Goal: Transaction & Acquisition: Purchase product/service

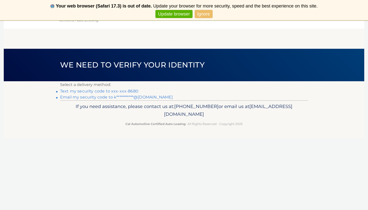
click at [206, 15] on link "Ignore" at bounding box center [204, 14] width 18 height 8
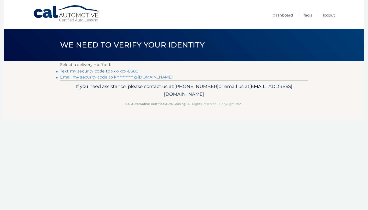
click at [122, 71] on link "Text my security code to xxx-xxx-8680" at bounding box center [99, 71] width 78 height 5
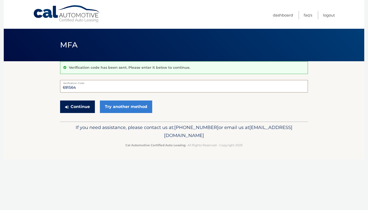
type input "691564"
click at [81, 105] on button "Continue" at bounding box center [77, 107] width 35 height 13
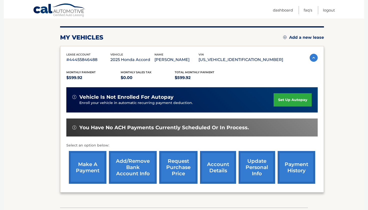
scroll to position [58, 0]
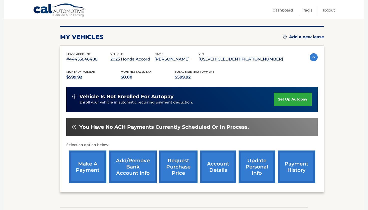
click at [85, 164] on link "make a payment" at bounding box center [88, 167] width 38 height 33
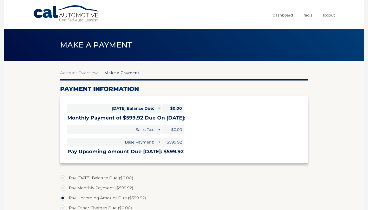
select select "NDFlZDJlMzgtZjRhMy00Zjg4LTkwYjMtM2Q4Mzk2ZDRkMzA5"
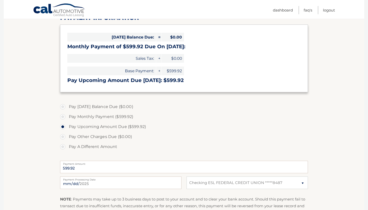
scroll to position [76, 0]
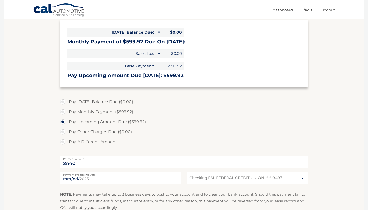
click at [64, 112] on label "Pay Monthly Payment ($599.92)" at bounding box center [184, 112] width 248 height 10
click at [64, 112] on input "Pay Monthly Payment ($599.92)" at bounding box center [64, 111] width 5 height 8
radio input "true"
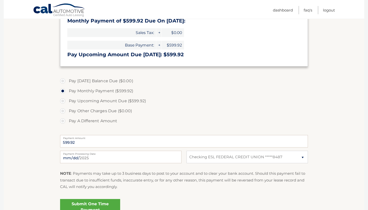
scroll to position [98, 0]
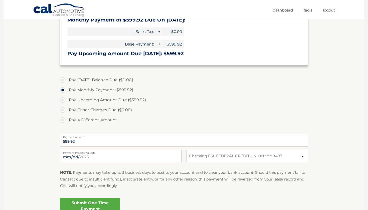
click at [63, 99] on label "Pay Upcoming Amount Due ($599.92)" at bounding box center [184, 100] width 248 height 10
click at [63, 99] on input "Pay Upcoming Amount Due ($599.92)" at bounding box center [64, 99] width 5 height 8
radio input "true"
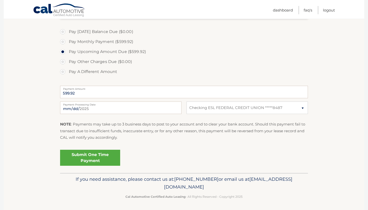
scroll to position [146, 0]
click at [98, 106] on input "2025-09-25" at bounding box center [120, 108] width 121 height 13
click at [118, 109] on input "2025-09-25" at bounding box center [120, 108] width 121 height 13
click at [112, 108] on input "2025-09-25" at bounding box center [120, 108] width 121 height 13
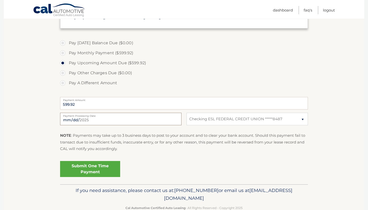
scroll to position [127, 0]
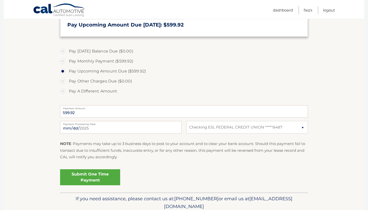
click at [64, 59] on label "Pay Monthly Payment ($599.92)" at bounding box center [184, 61] width 248 height 10
click at [64, 59] on input "Pay Monthly Payment ($599.92)" at bounding box center [64, 60] width 5 height 8
radio input "true"
click at [83, 128] on input "2025-09-25" at bounding box center [120, 127] width 121 height 13
click at [75, 128] on input "2025-09-25" at bounding box center [120, 127] width 121 height 13
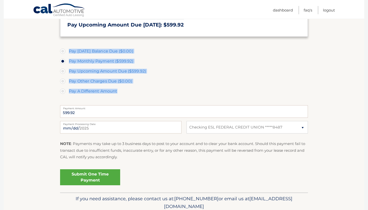
click at [121, 96] on div "Pay Today's Balance Due ($0.00) Pay Monthly Payment ($599.92) Pay Upcoming Amou…" at bounding box center [184, 74] width 248 height 56
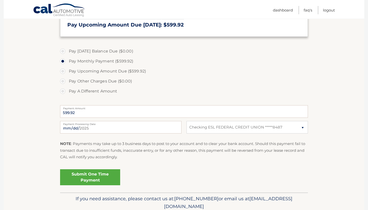
click at [151, 101] on div "Pay Today's Balance Due ($0.00) Pay Monthly Payment ($599.92) Pay Upcoming Amou…" at bounding box center [184, 74] width 248 height 56
click at [74, 128] on input "2025-09-18" at bounding box center [120, 127] width 121 height 13
type input "2025-09-25"
click at [45, 136] on section "Account Overview | Make a Payment Payment Information Today's Balance Due: = $0…" at bounding box center [184, 63] width 360 height 258
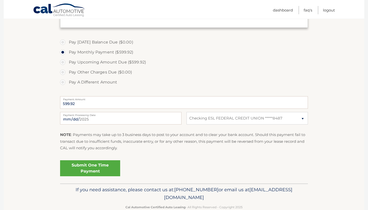
scroll to position [146, 0]
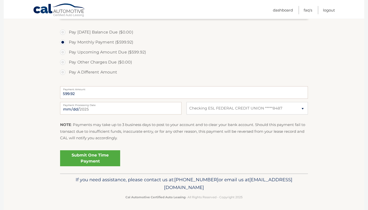
click at [76, 159] on link "Submit One Time Payment" at bounding box center [90, 158] width 60 height 16
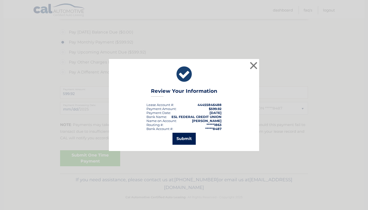
click at [183, 140] on button "Submit" at bounding box center [183, 139] width 23 height 12
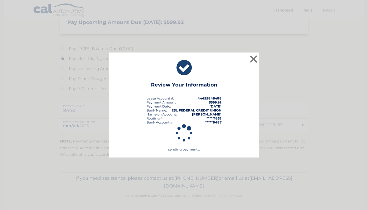
scroll to position [128, 0]
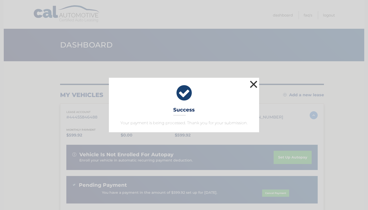
click at [256, 85] on button "×" at bounding box center [253, 84] width 10 height 10
